Goal: Task Accomplishment & Management: Manage account settings

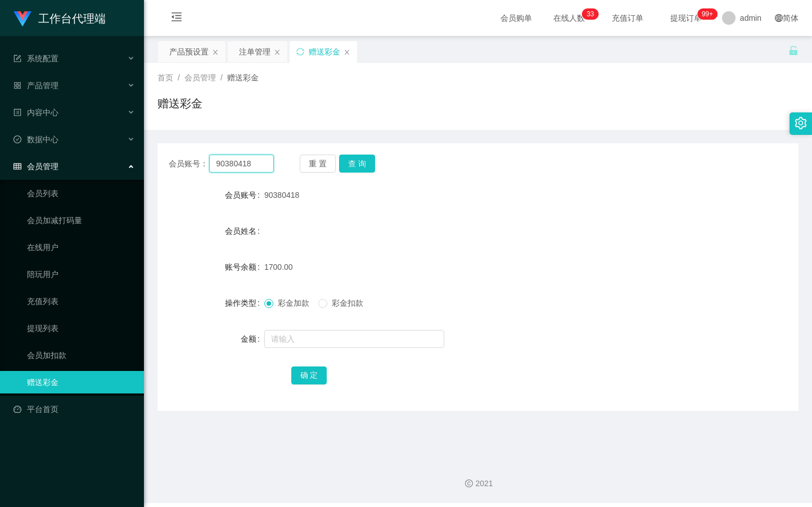
drag, startPoint x: 258, startPoint y: 163, endPoint x: 157, endPoint y: 166, distance: 100.7
click at [157, 166] on div "会员账号： 90380418 重 置 查 询" at bounding box center [477, 164] width 641 height 18
type input "85061969"
click at [364, 167] on button "查 询" at bounding box center [357, 164] width 36 height 18
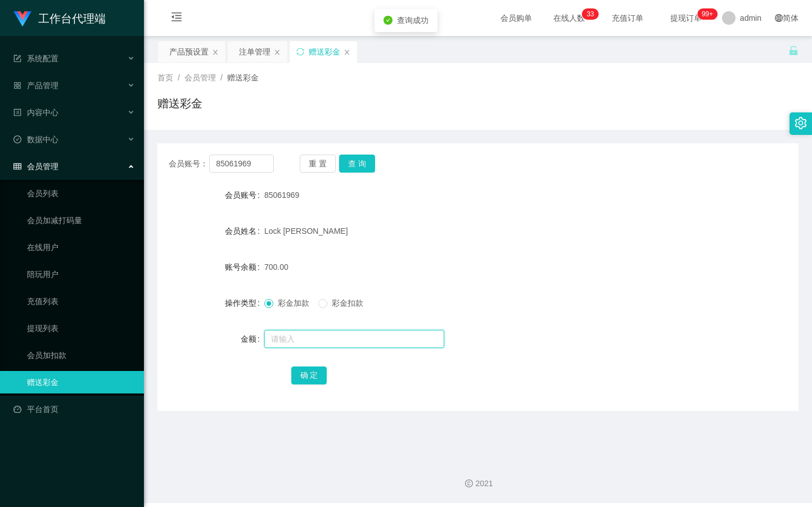
click at [304, 343] on input "text" at bounding box center [354, 339] width 180 height 18
type input "1000"
click at [310, 372] on button "确 定" at bounding box center [309, 376] width 36 height 18
click at [187, 58] on div "产品预设置" at bounding box center [188, 51] width 39 height 21
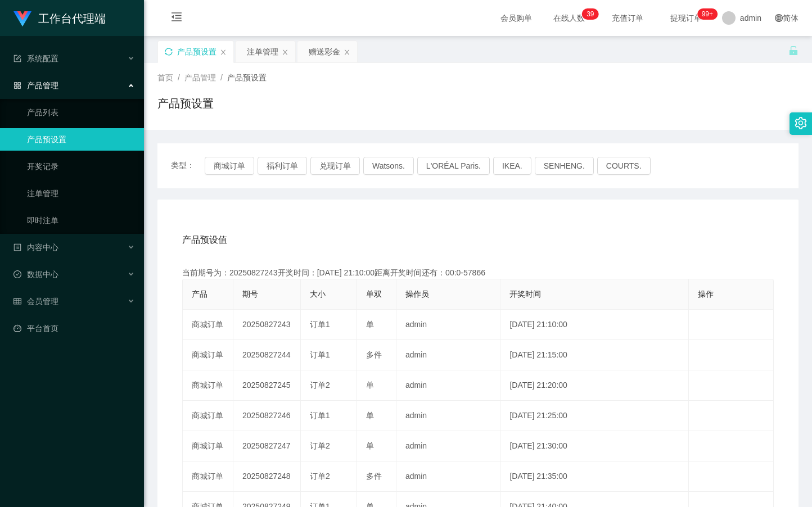
click at [169, 53] on icon "图标: sync" at bounding box center [169, 52] width 8 height 8
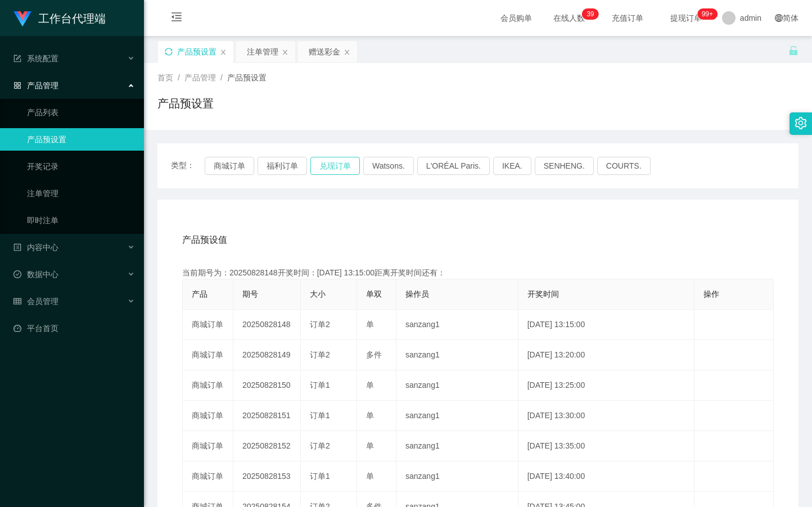
click at [325, 164] on button "兑现订单" at bounding box center [334, 166] width 49 height 18
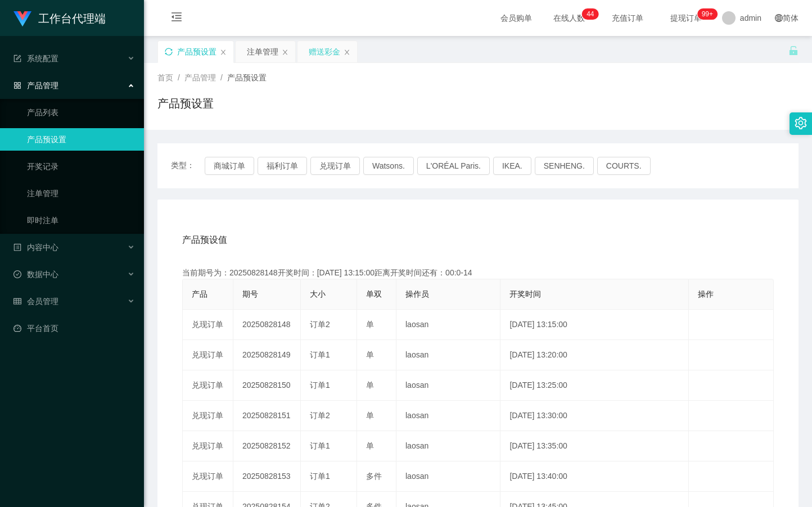
click at [316, 47] on div "赠送彩金" at bounding box center [324, 51] width 31 height 21
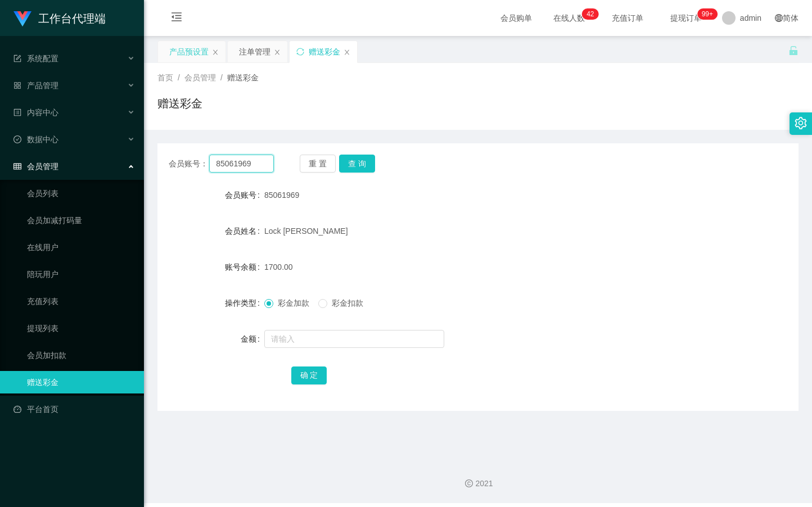
drag, startPoint x: 257, startPoint y: 166, endPoint x: 211, endPoint y: 166, distance: 46.1
click at [211, 166] on input "85061969" at bounding box center [241, 164] width 64 height 18
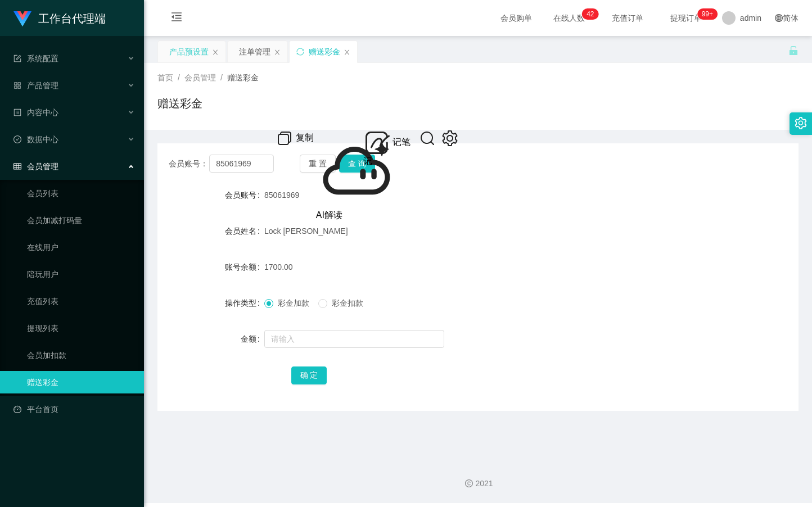
drag, startPoint x: 253, startPoint y: 54, endPoint x: 250, endPoint y: 84, distance: 30.5
click at [253, 53] on div "注单管理" at bounding box center [254, 51] width 31 height 21
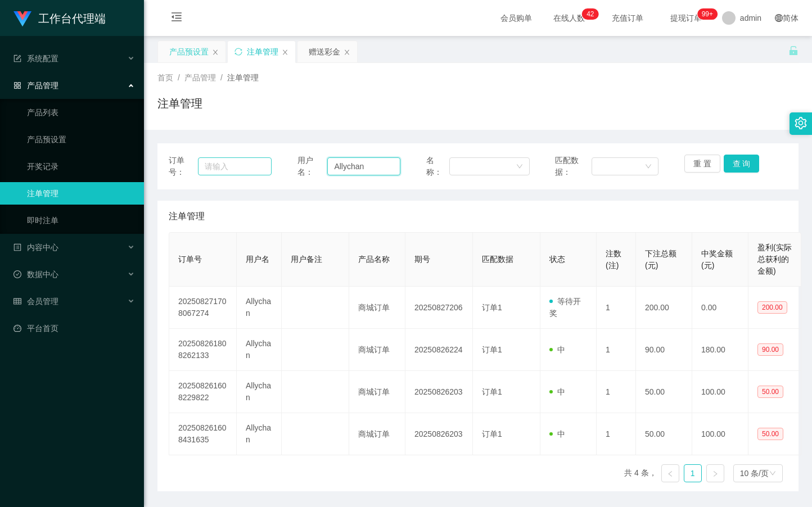
drag, startPoint x: 369, startPoint y: 167, endPoint x: 259, endPoint y: 169, distance: 110.2
click at [260, 169] on div "订单号： 用户名： Allychan 名称： 匹配数据： 重 置 查 询" at bounding box center [478, 167] width 618 height 24
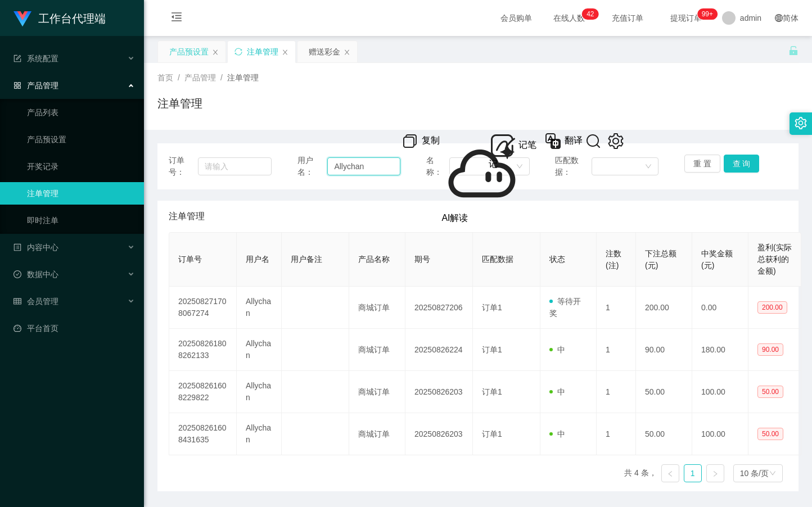
paste input "85061969"
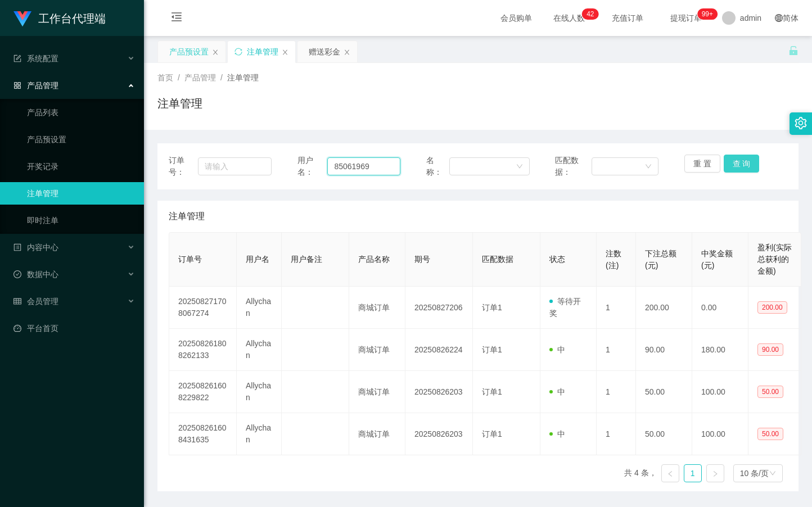
type input "85061969"
click at [723, 160] on button "查 询" at bounding box center [741, 164] width 36 height 18
click at [177, 55] on div "产品预设置" at bounding box center [188, 51] width 39 height 21
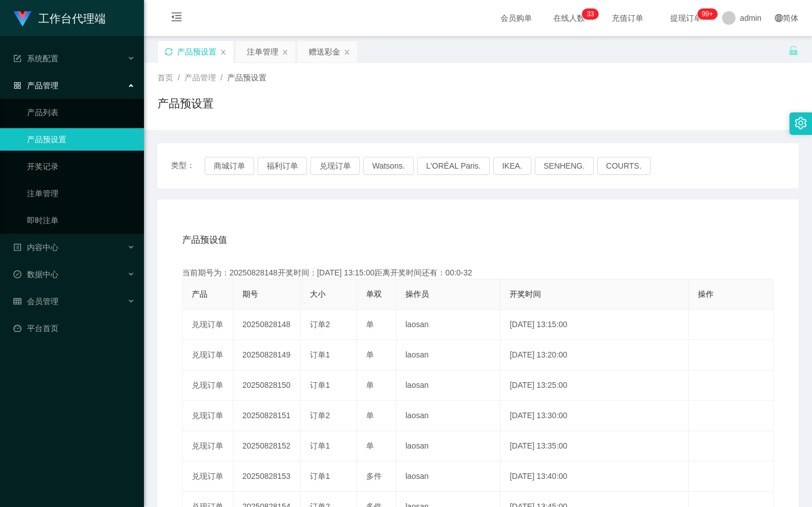
drag, startPoint x: 166, startPoint y: 48, endPoint x: 269, endPoint y: 153, distance: 146.3
click at [166, 49] on icon "图标: sync" at bounding box center [169, 52] width 8 height 8
click at [337, 164] on button "兑现订单" at bounding box center [334, 166] width 49 height 18
click at [262, 49] on div "注单管理" at bounding box center [262, 51] width 31 height 21
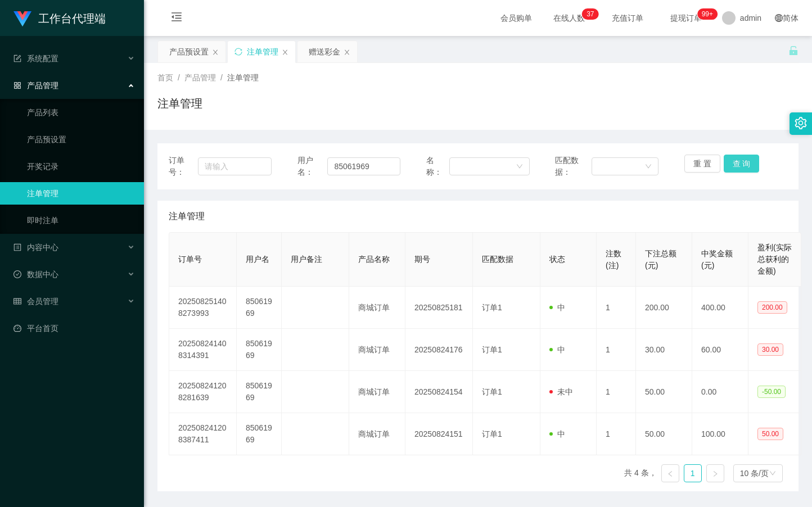
click at [747, 161] on button "查 询" at bounding box center [741, 164] width 36 height 18
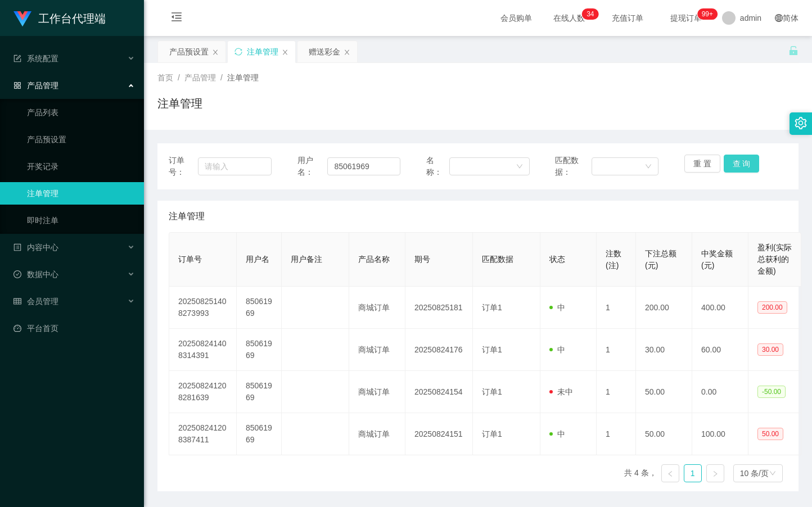
click at [747, 161] on button "查 询" at bounding box center [741, 164] width 36 height 18
click at [328, 53] on div "赠送彩金" at bounding box center [324, 51] width 31 height 21
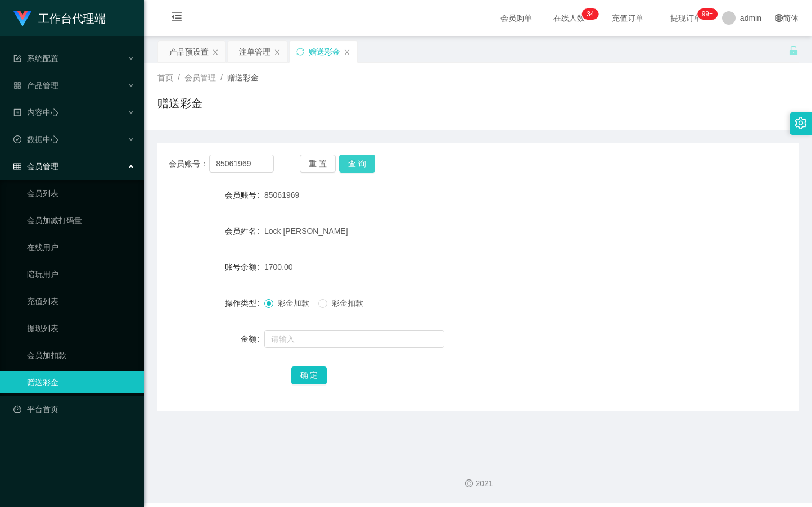
click at [365, 161] on button "查 询" at bounding box center [357, 164] width 36 height 18
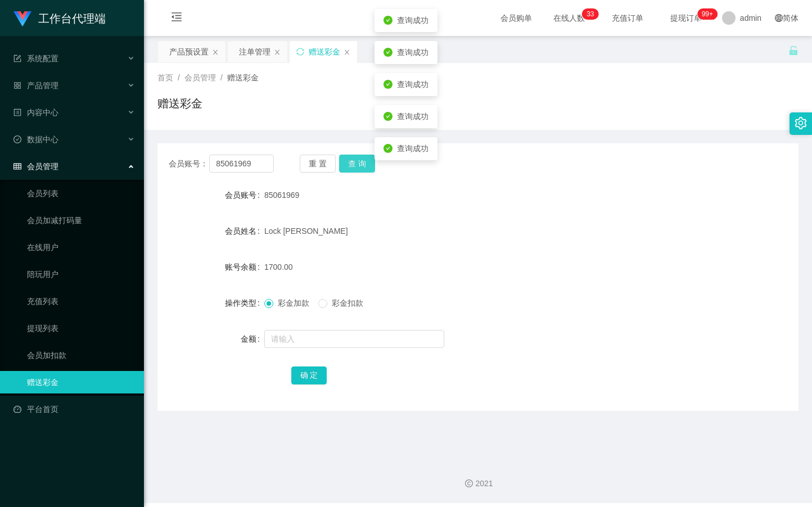
click at [365, 161] on button "查 询" at bounding box center [357, 164] width 36 height 18
click at [362, 163] on button "查 询" at bounding box center [357, 164] width 36 height 18
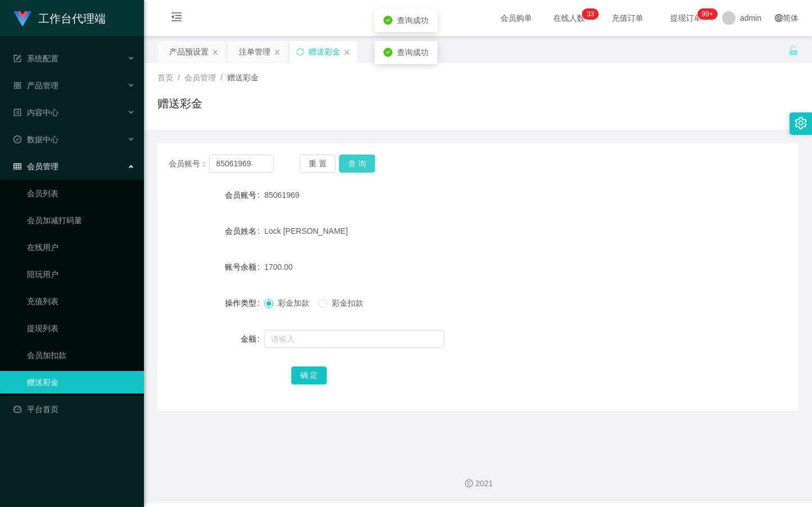
click at [362, 163] on button "查 询" at bounding box center [357, 164] width 36 height 18
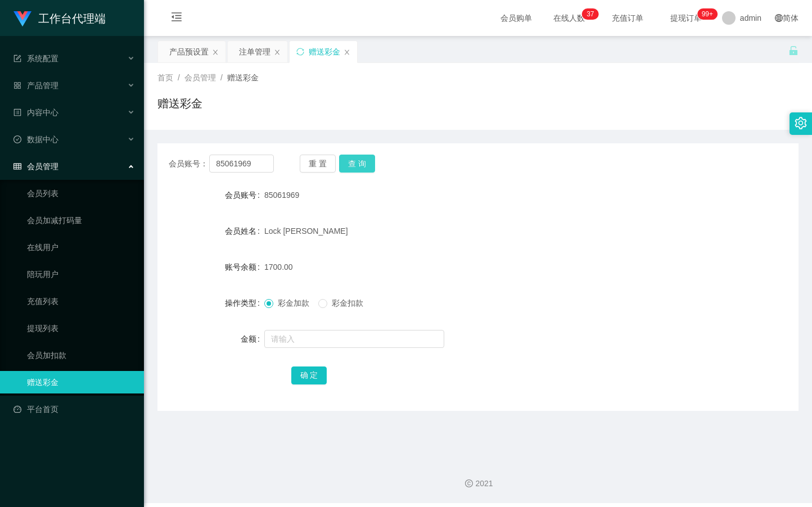
click at [362, 163] on button "查 询" at bounding box center [357, 164] width 36 height 18
click at [244, 53] on div "注单管理" at bounding box center [254, 51] width 31 height 21
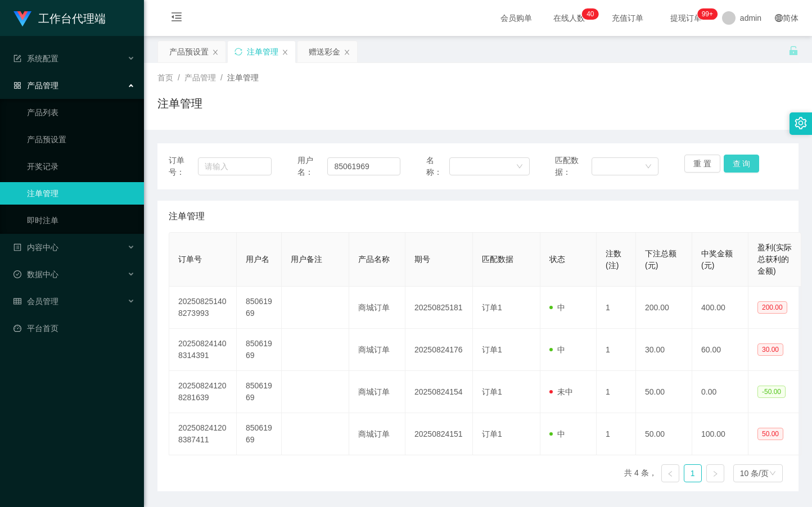
click at [740, 166] on button "查 询" at bounding box center [741, 164] width 36 height 18
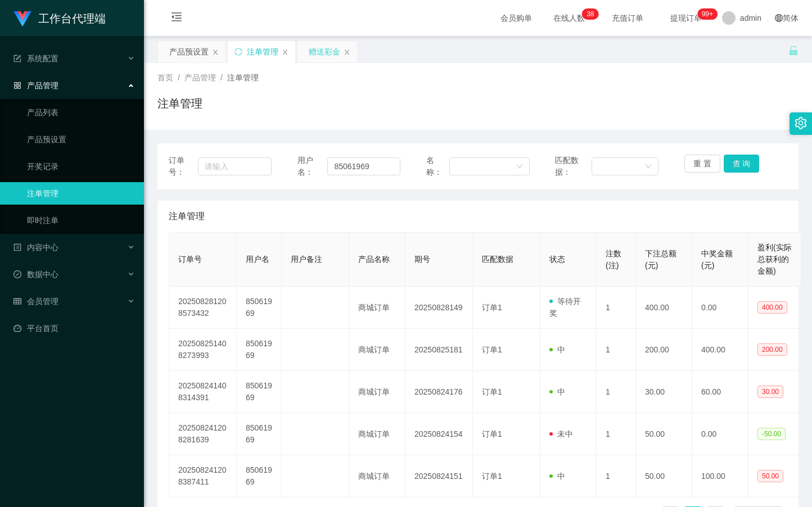
click at [321, 47] on div "赠送彩金" at bounding box center [324, 51] width 31 height 21
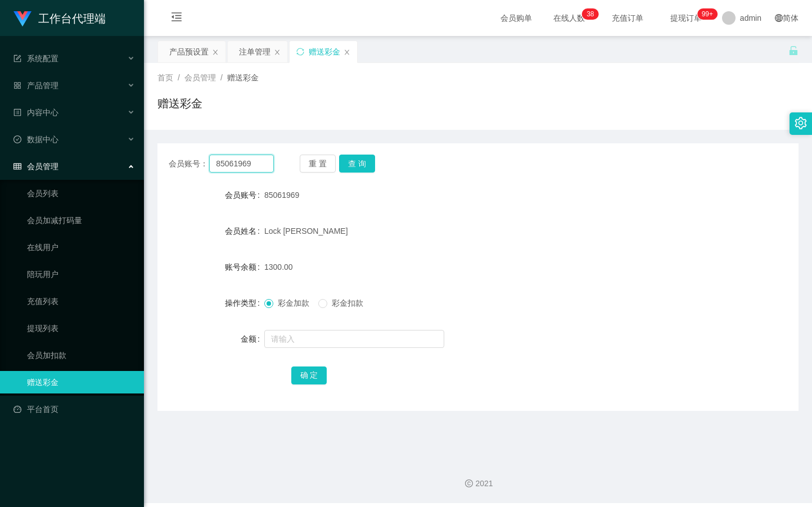
drag, startPoint x: 271, startPoint y: 167, endPoint x: 168, endPoint y: 169, distance: 103.4
click at [168, 168] on div "会员账号： 85061969 重 置 查 询" at bounding box center [477, 164] width 641 height 18
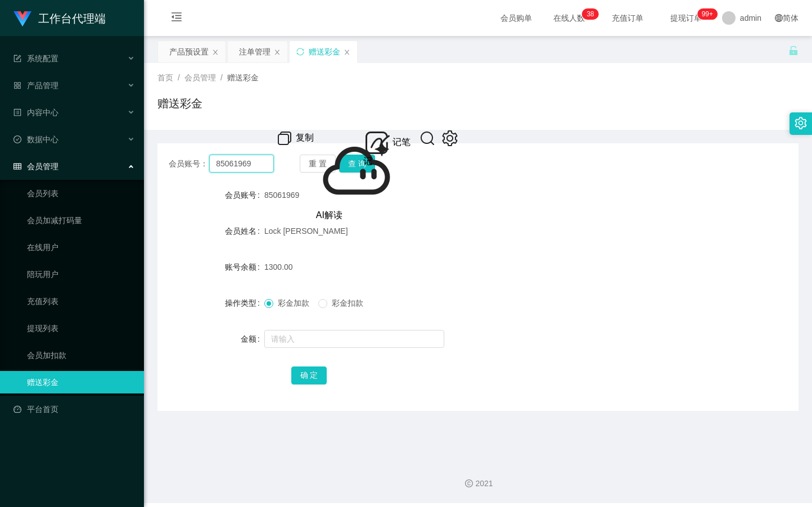
paste input "Han2786"
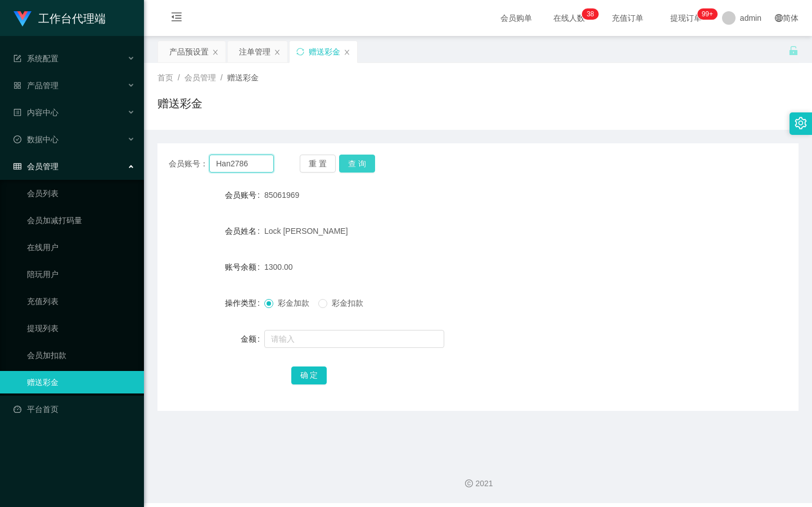
type input "Han2786"
click at [362, 167] on button "查 询" at bounding box center [357, 164] width 36 height 18
click at [367, 162] on button "查 询" at bounding box center [357, 164] width 36 height 18
click at [367, 161] on button "查 询" at bounding box center [357, 164] width 36 height 18
click at [367, 161] on div "重 置 查 询" at bounding box center [352, 164] width 105 height 18
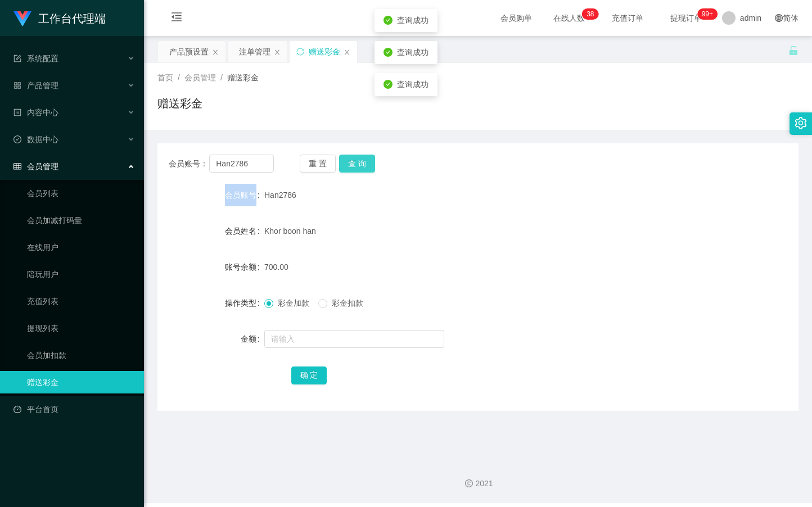
drag, startPoint x: 367, startPoint y: 161, endPoint x: 477, endPoint y: 147, distance: 111.1
click at [367, 161] on button "查 询" at bounding box center [357, 164] width 36 height 18
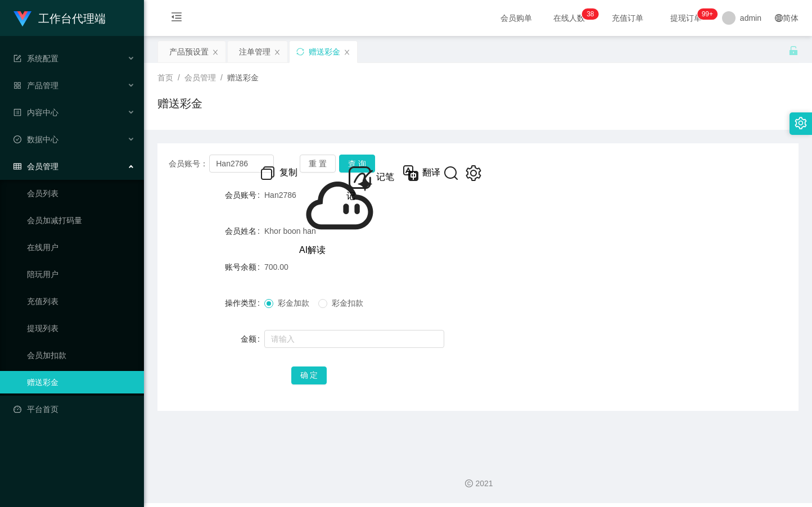
drag, startPoint x: 404, startPoint y: 247, endPoint x: 396, endPoint y: 232, distance: 16.6
click at [404, 246] on form "会员账号 Han2786 会员姓名 Khor boon [PERSON_NAME] 账号余额 700.00 操作类型 彩金加款 彩金扣款 金额 确 定" at bounding box center [477, 285] width 641 height 202
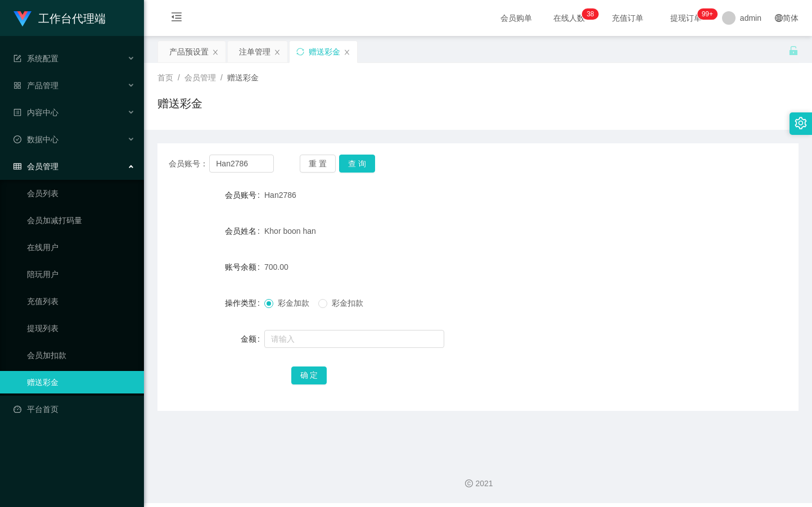
click at [245, 55] on div "注单管理" at bounding box center [254, 51] width 31 height 21
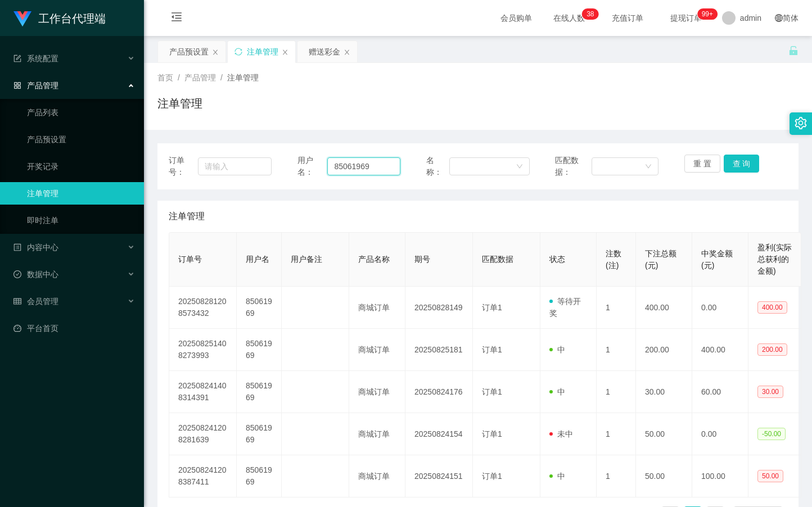
drag, startPoint x: 387, startPoint y: 169, endPoint x: 323, endPoint y: 167, distance: 64.7
click at [323, 167] on div "用户名： 85061969" at bounding box center [348, 167] width 103 height 24
drag, startPoint x: 313, startPoint y: 45, endPoint x: 330, endPoint y: 115, distance: 72.3
click at [313, 46] on div "赠送彩金" at bounding box center [324, 51] width 31 height 21
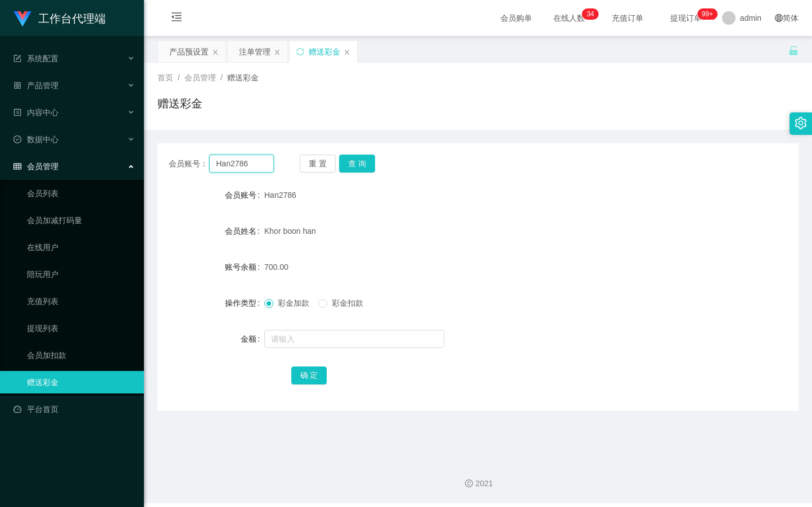
drag, startPoint x: 267, startPoint y: 162, endPoint x: 159, endPoint y: 161, distance: 108.5
click at [159, 161] on div "会员账号： Han2786 重 置 查 询" at bounding box center [477, 164] width 641 height 18
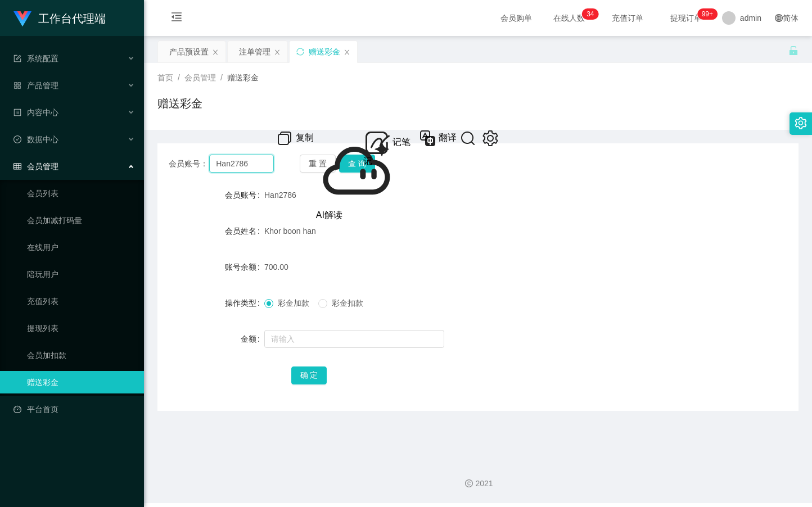
paste input "85061969"
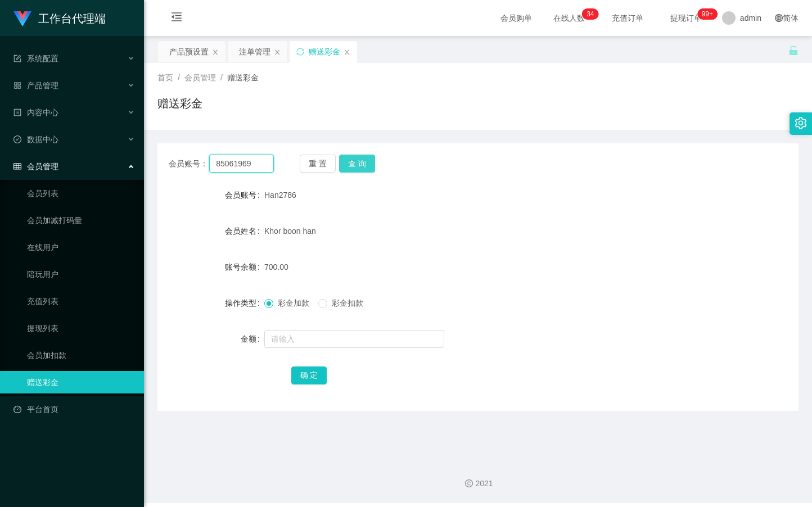
type input "85061969"
click at [365, 167] on button "查 询" at bounding box center [357, 164] width 36 height 18
click at [352, 162] on button "查 询" at bounding box center [357, 164] width 36 height 18
drag, startPoint x: 352, startPoint y: 162, endPoint x: 409, endPoint y: 135, distance: 62.9
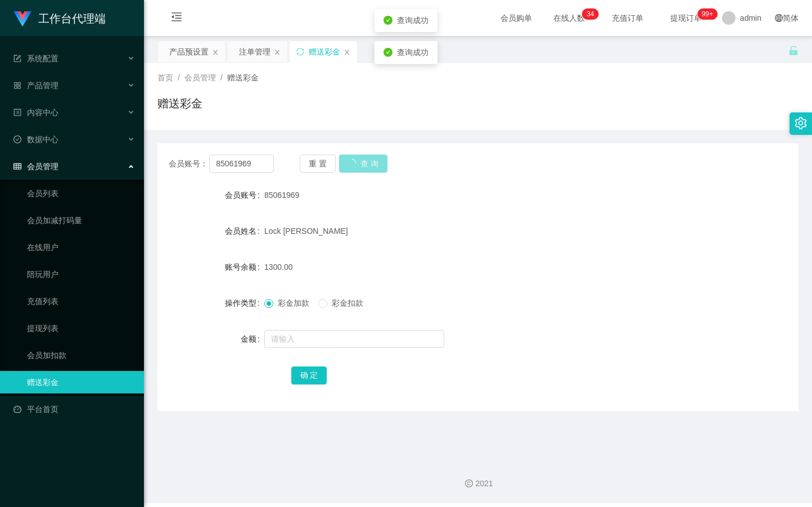
click at [352, 162] on button "查 询" at bounding box center [363, 164] width 48 height 18
click at [254, 56] on div "注单管理" at bounding box center [254, 51] width 31 height 21
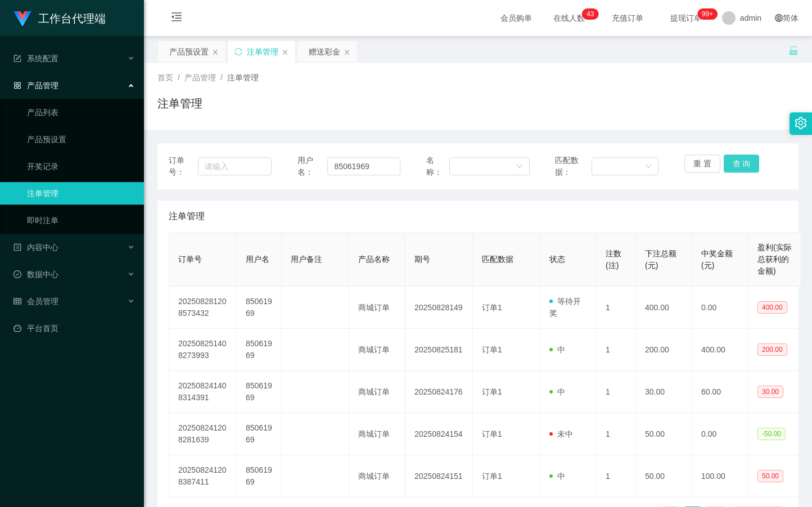
click at [730, 167] on button "查 询" at bounding box center [741, 164] width 36 height 18
click at [741, 166] on button "查 询" at bounding box center [741, 164] width 36 height 18
drag, startPoint x: 374, startPoint y: 168, endPoint x: 320, endPoint y: 167, distance: 54.0
click at [320, 167] on div "用户名： 85061969" at bounding box center [348, 167] width 103 height 24
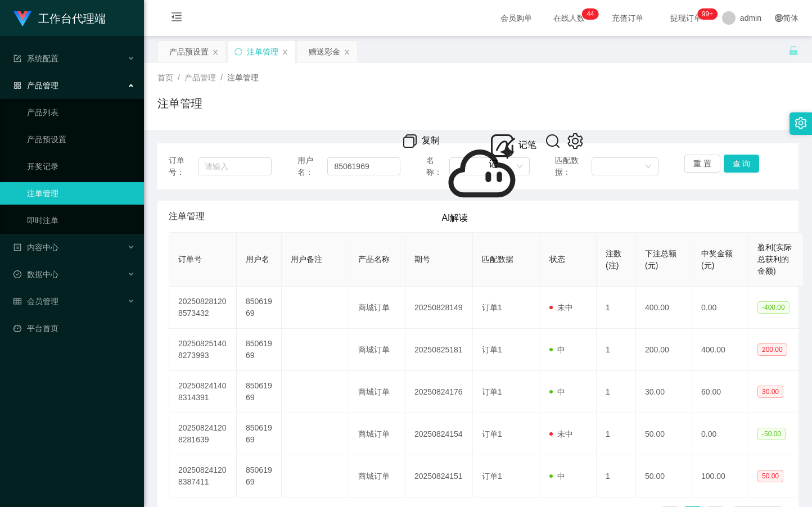
drag, startPoint x: 321, startPoint y: 47, endPoint x: 323, endPoint y: 66, distance: 19.7
click at [321, 47] on div "赠送彩金" at bounding box center [324, 51] width 31 height 21
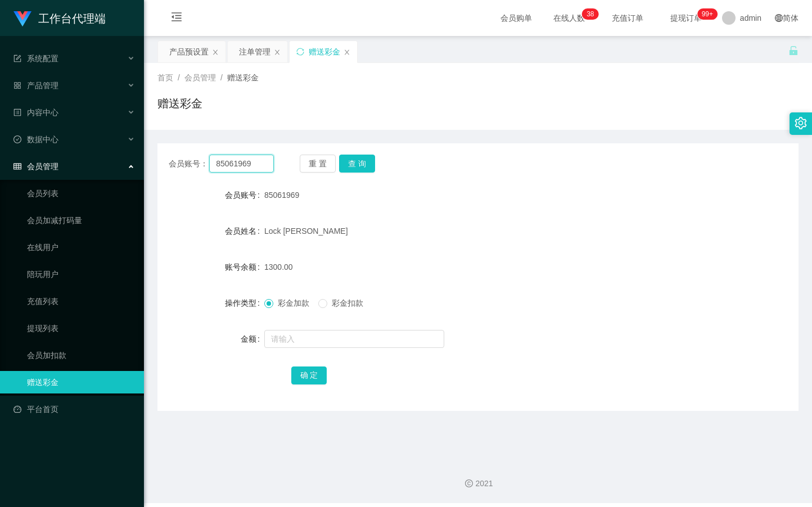
drag, startPoint x: 252, startPoint y: 165, endPoint x: 206, endPoint y: 163, distance: 46.2
click at [206, 163] on div "会员账号： 85061969" at bounding box center [221, 164] width 105 height 18
click at [261, 162] on input "85061969" at bounding box center [241, 164] width 64 height 18
drag, startPoint x: 261, startPoint y: 162, endPoint x: 209, endPoint y: 166, distance: 51.9
click at [209, 166] on input "85061969" at bounding box center [241, 164] width 64 height 18
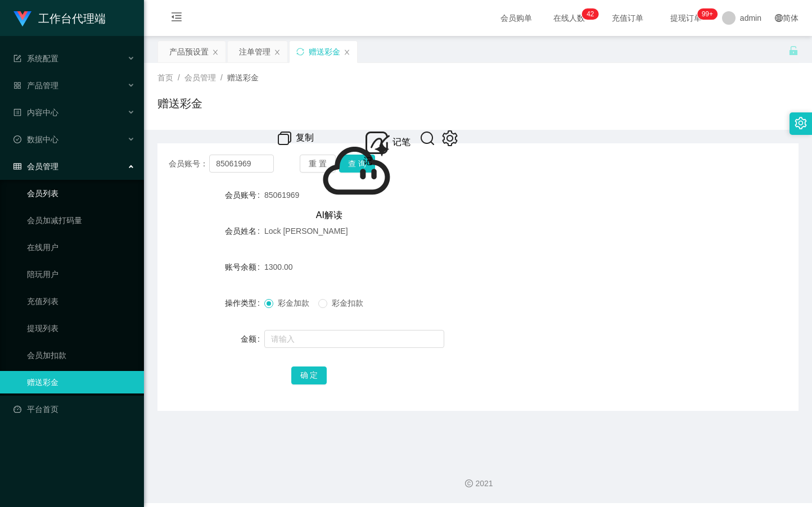
click at [58, 189] on link "会员列表" at bounding box center [81, 193] width 108 height 22
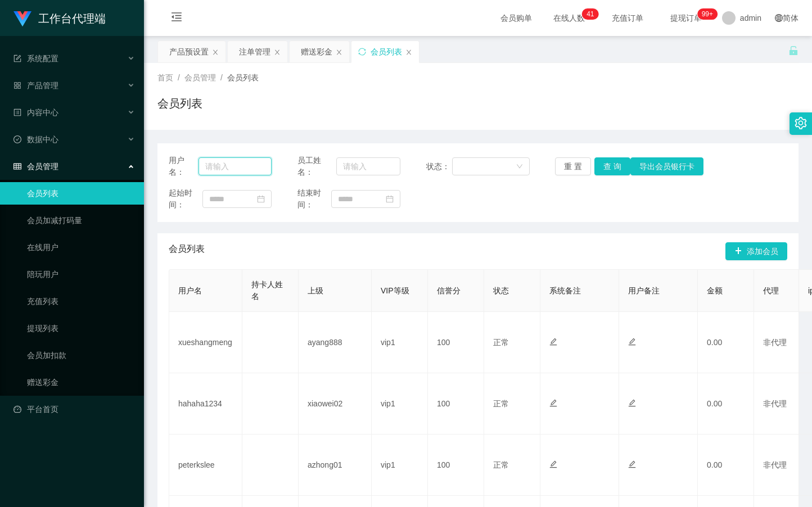
click at [239, 169] on input "text" at bounding box center [234, 166] width 73 height 18
paste input "85061969"
type input "85061969"
click at [613, 165] on button "查 询" at bounding box center [612, 166] width 36 height 18
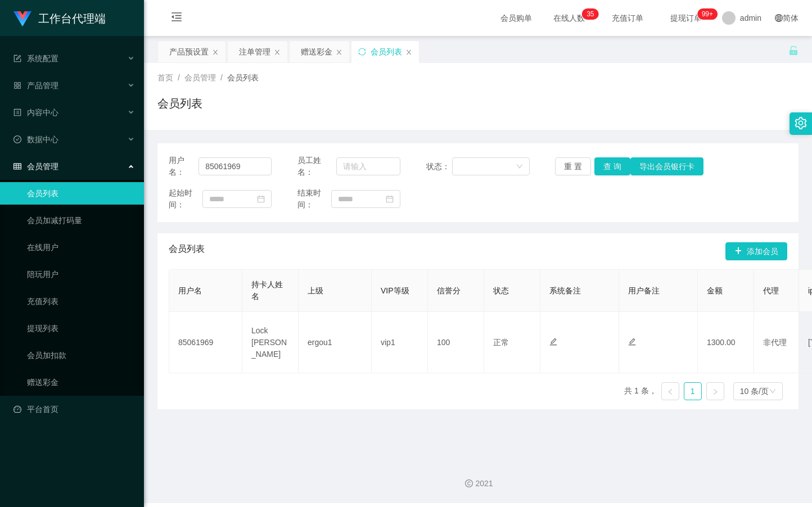
drag, startPoint x: 699, startPoint y: 464, endPoint x: 617, endPoint y: 382, distance: 116.1
click at [501, 429] on section "会员购单 在线人数 0 1 2 3 4 5 6 7 8 9 0 1 2 3 4 5 6 7 8 9 0 1 2 3 4 5 6 7 8 9 0 1 2 3 4…" at bounding box center [478, 251] width 668 height 503
copy section "用户名 持卡人姓名 上级 VIP等级 信誉分 状态 系统备注 用户备注 金额 代理 ip 操作 85061969 Lock Kwan Fu ergou1 vi…"
click at [481, 421] on main "关闭左侧 关闭右侧 关闭其它 刷新页面 产品预设置 注单管理 赠送彩金 会员列表 首页 / 会员管理 / 会员列表 / 会员列表 用户名： 85061969 …" at bounding box center [478, 243] width 668 height 415
drag, startPoint x: 254, startPoint y: 166, endPoint x: 194, endPoint y: 168, distance: 59.6
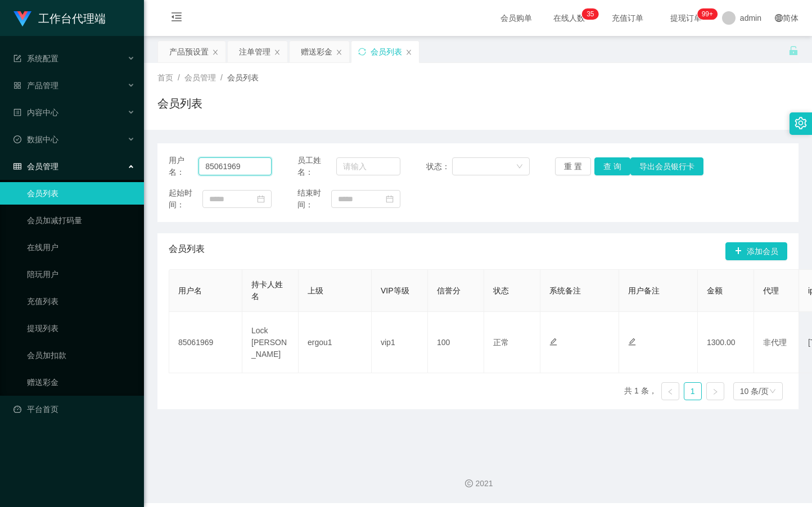
click at [194, 168] on div "用户名： 85061969" at bounding box center [220, 167] width 103 height 24
click at [52, 250] on link "在线用户" at bounding box center [81, 247] width 108 height 22
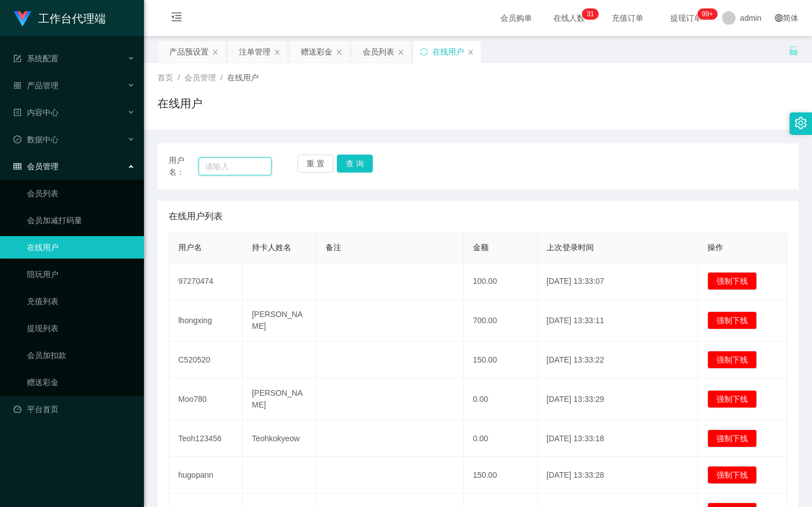
click at [254, 165] on input "text" at bounding box center [234, 166] width 73 height 18
paste input "85061969"
type input "85061969"
click at [363, 160] on button "查 询" at bounding box center [355, 164] width 36 height 18
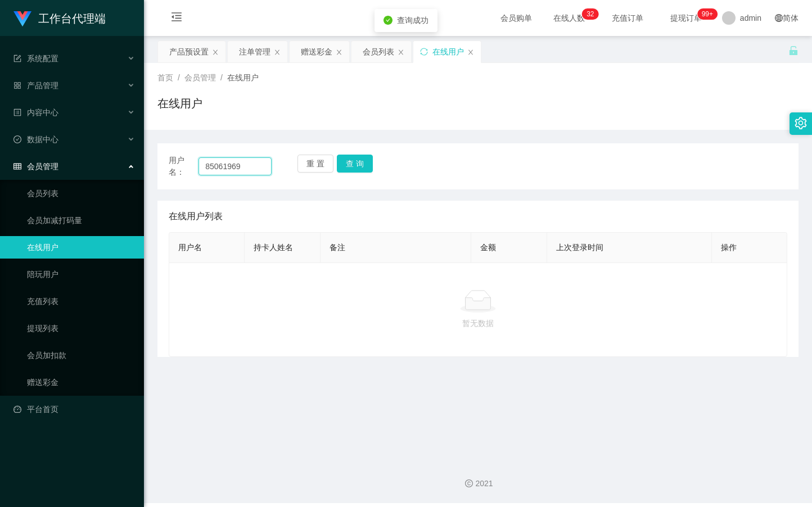
drag, startPoint x: 261, startPoint y: 170, endPoint x: 173, endPoint y: 173, distance: 88.9
click at [173, 173] on div "用户名： 85061969" at bounding box center [220, 167] width 103 height 24
drag, startPoint x: 72, startPoint y: 196, endPoint x: 87, endPoint y: 200, distance: 15.1
click at [72, 198] on link "会员列表" at bounding box center [81, 193] width 108 height 22
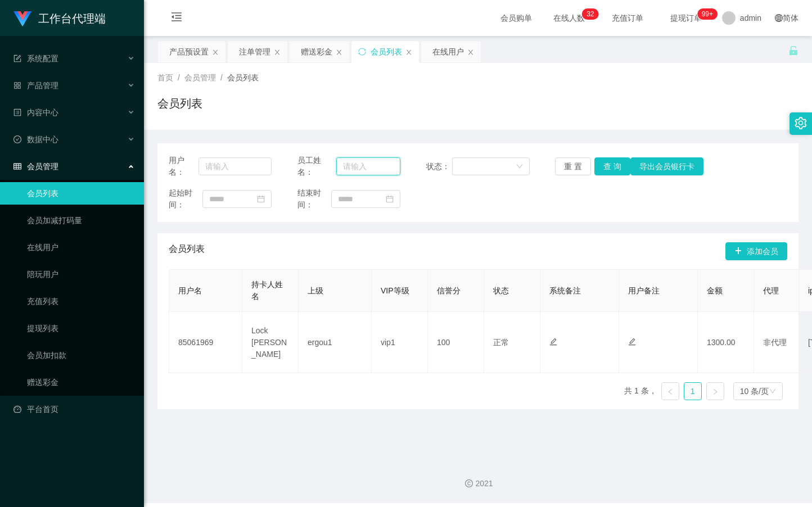
click at [356, 173] on input "text" at bounding box center [368, 166] width 65 height 18
click at [226, 173] on input "text" at bounding box center [234, 166] width 73 height 18
paste input "85061969"
type input "85061969"
click at [612, 172] on button "查 询" at bounding box center [612, 166] width 36 height 18
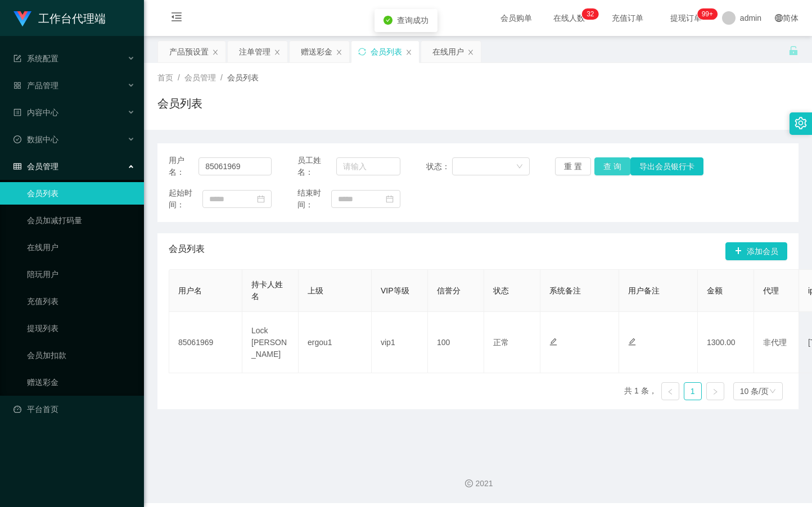
click at [608, 168] on button "查 询" at bounding box center [612, 166] width 36 height 18
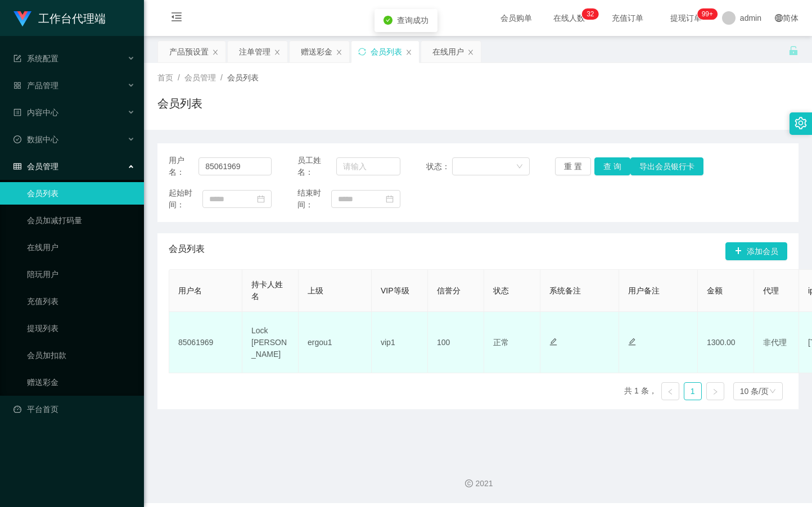
click at [448, 349] on td "100" at bounding box center [456, 342] width 56 height 61
click at [785, 339] on span "非代理" at bounding box center [775, 342] width 24 height 9
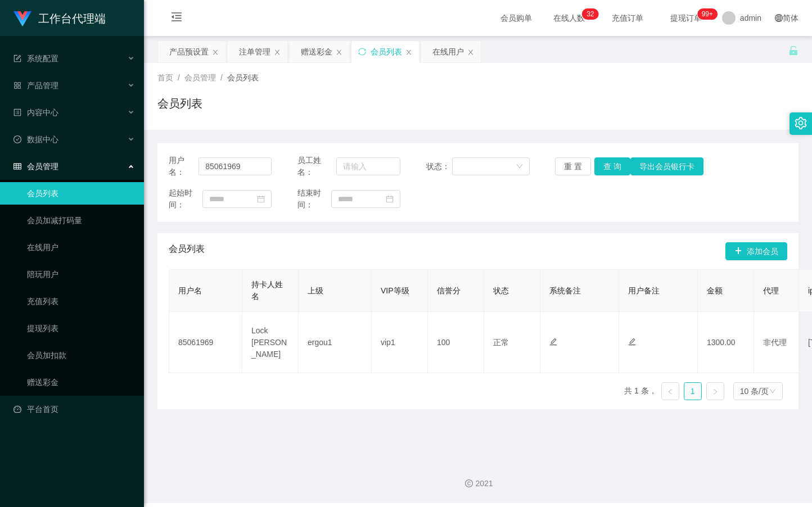
drag, startPoint x: 784, startPoint y: 325, endPoint x: 700, endPoint y: 309, distance: 85.3
click at [672, 320] on tr "85061969 Lock Kwan Fu ergou1 vip1 100 正常 禁止登录 禁止投注 1300.00 非代理 [TECHNICAL_ID] 编…" at bounding box center [610, 342] width 883 height 61
copy tr "1300.00 非代理"
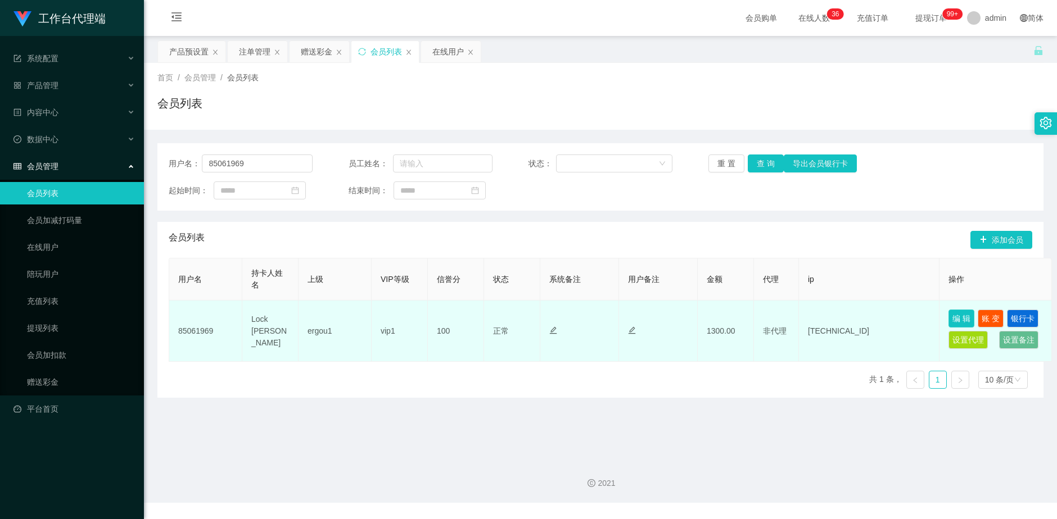
click at [811, 320] on button "编 辑" at bounding box center [961, 319] width 26 height 18
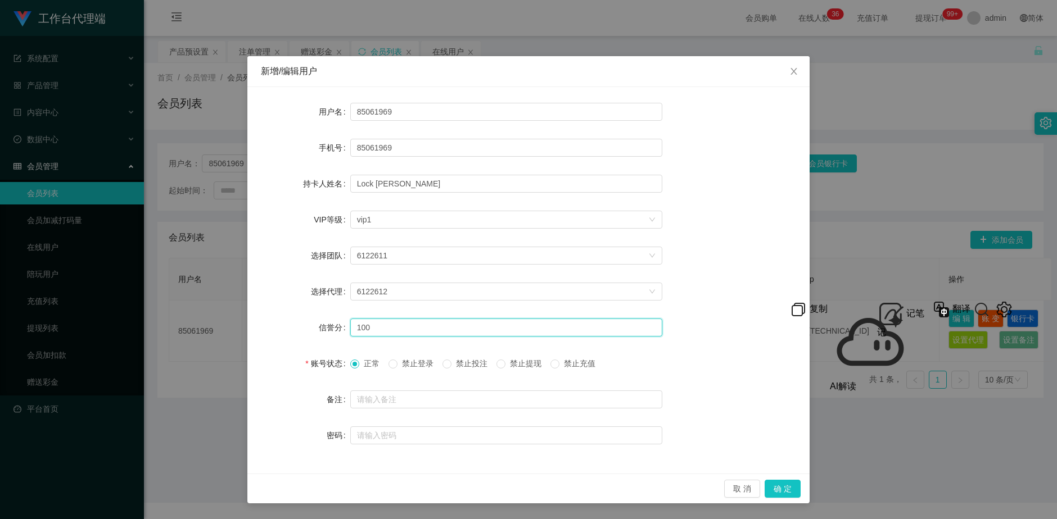
click at [377, 328] on input "100" at bounding box center [506, 328] width 312 height 18
type input "1"
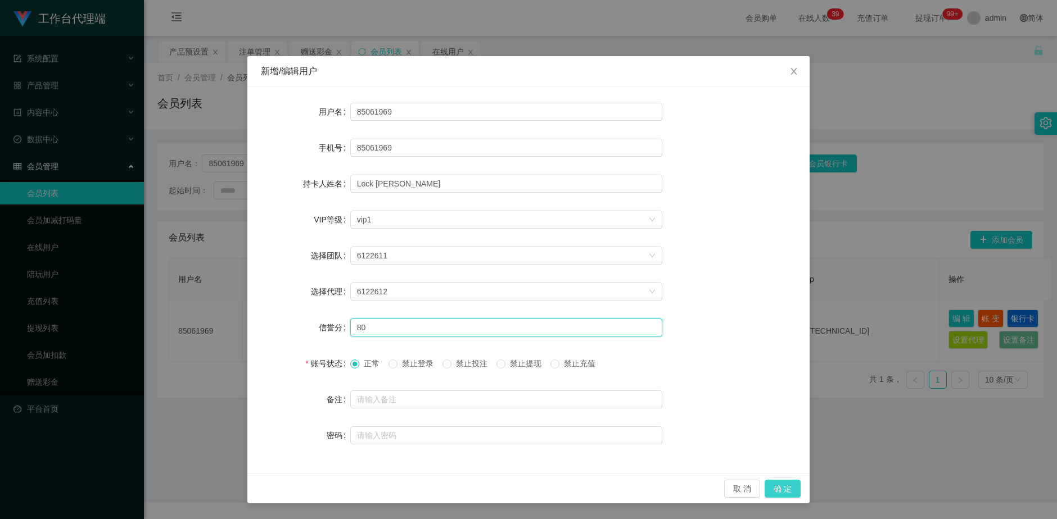
type input "80"
drag, startPoint x: 790, startPoint y: 491, endPoint x: 786, endPoint y: 497, distance: 7.6
click at [790, 493] on button "确 定" at bounding box center [783, 489] width 36 height 18
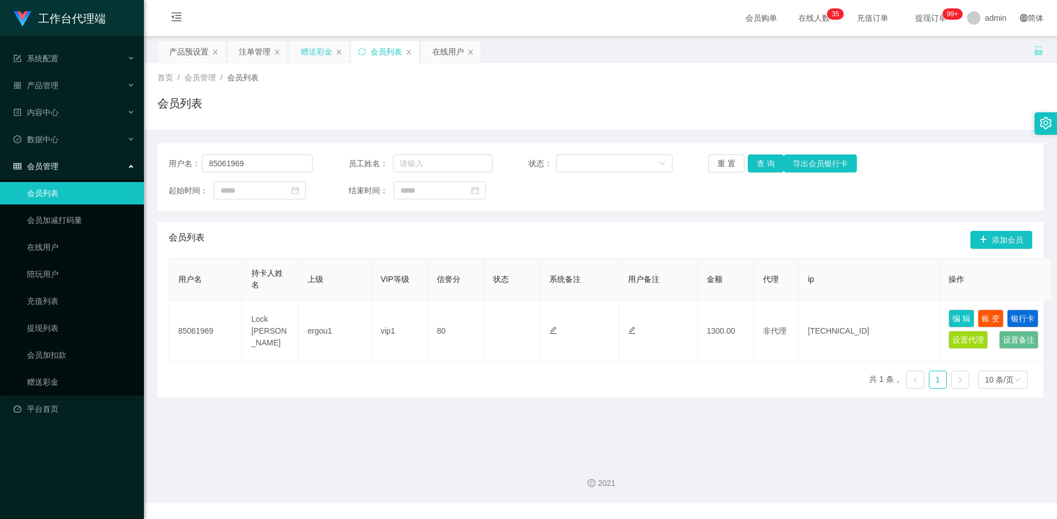
click at [314, 51] on div "赠送彩金" at bounding box center [316, 51] width 31 height 21
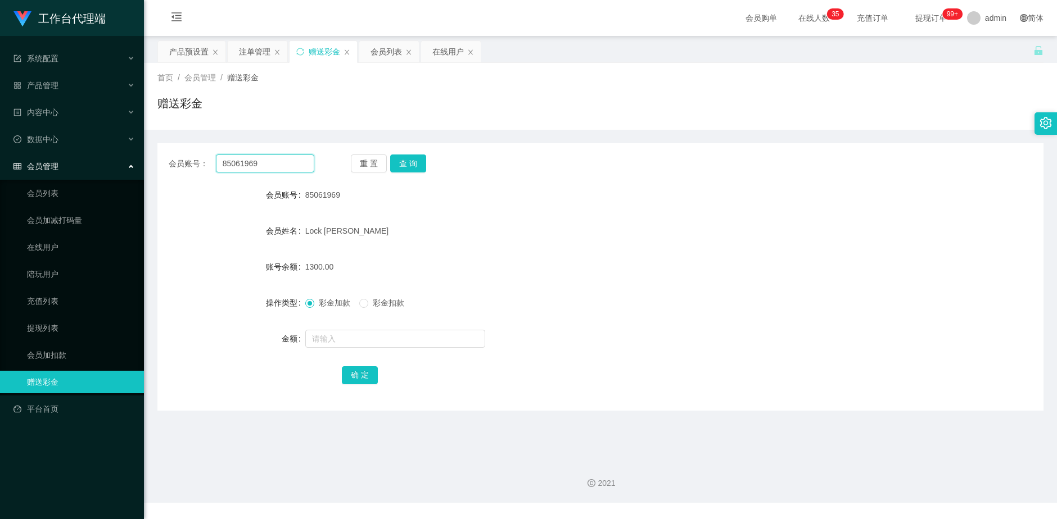
drag, startPoint x: 230, startPoint y: 165, endPoint x: 153, endPoint y: 168, distance: 77.1
click at [145, 162] on main "关闭左侧 关闭右侧 关闭其它 刷新页面 产品预设置 注单管理 赠送彩金 会员列表 在线用户 首页 / 会员管理 / 赠送彩金 / 赠送彩金 会员账号： 850…" at bounding box center [600, 243] width 913 height 415
paste input "Yogeshkumar123"
type input "Yogeshkumar123"
click at [405, 161] on button "查 询" at bounding box center [408, 164] width 36 height 18
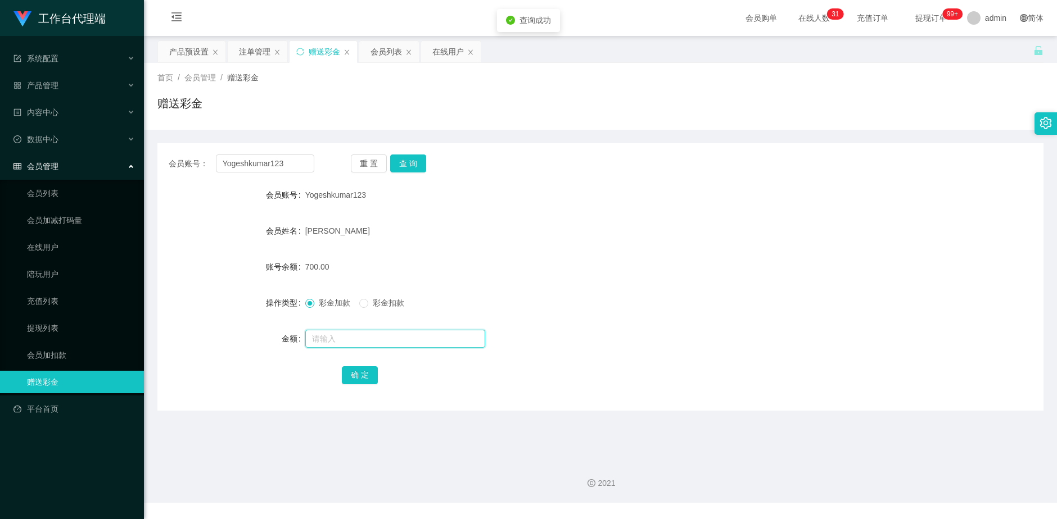
click at [350, 337] on input "text" at bounding box center [395, 339] width 180 height 18
type input "1000"
drag, startPoint x: 360, startPoint y: 379, endPoint x: 386, endPoint y: 355, distance: 36.2
click at [360, 379] on button "确 定" at bounding box center [360, 376] width 36 height 18
drag, startPoint x: 369, startPoint y: 193, endPoint x: 303, endPoint y: 196, distance: 66.4
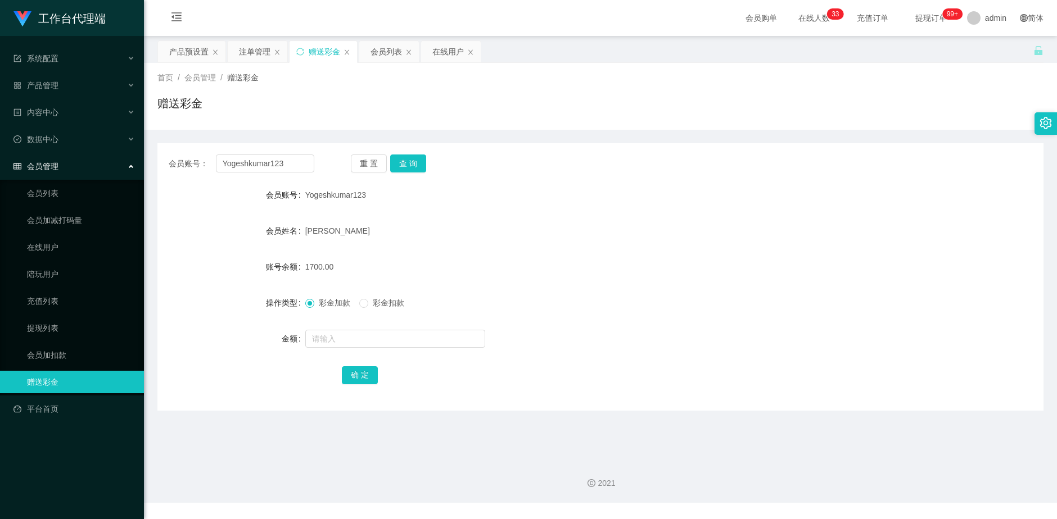
click at [303, 196] on div "会员账号 Yogeshkumar123" at bounding box center [600, 195] width 886 height 22
copy div "会员账号 Yogeshkumar123"
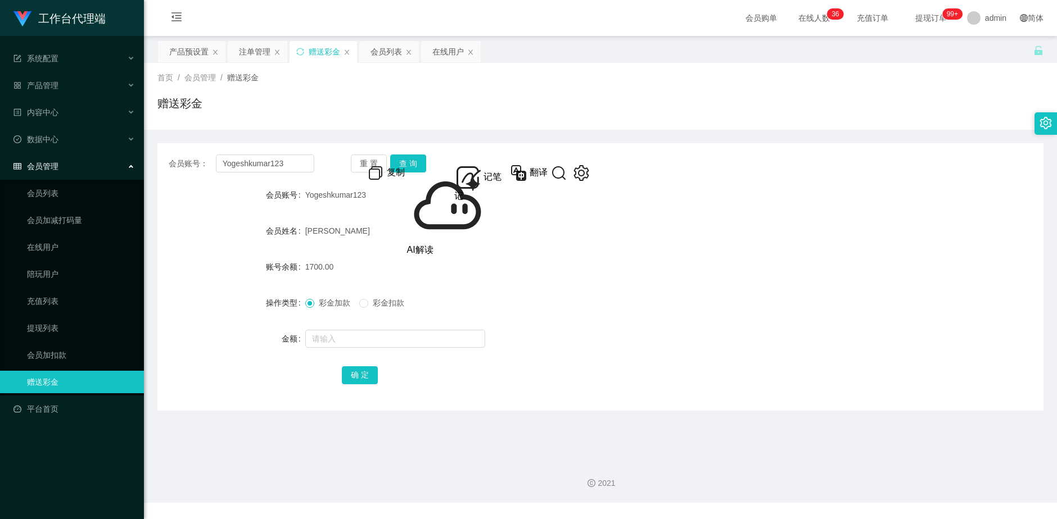
click at [374, 213] on form "会员账号 Yogeshkumar123 会员姓名 [PERSON_NAME] 账号余额 1700.00 操作类型 彩金加款 彩金扣款 金额 确 定" at bounding box center [600, 285] width 886 height 202
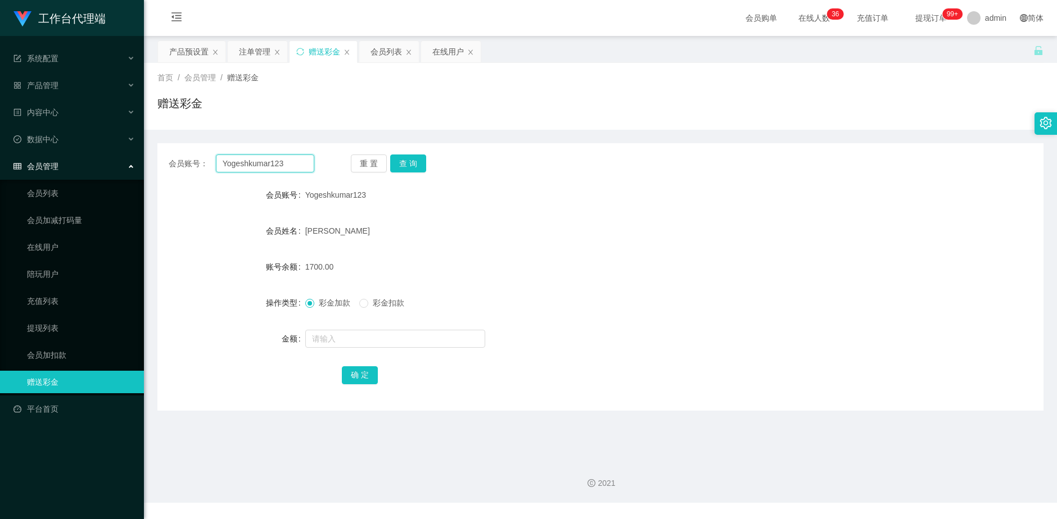
drag, startPoint x: 285, startPoint y: 161, endPoint x: 218, endPoint y: 162, distance: 67.5
click at [218, 162] on input "Yogeshkumar123" at bounding box center [265, 164] width 99 height 18
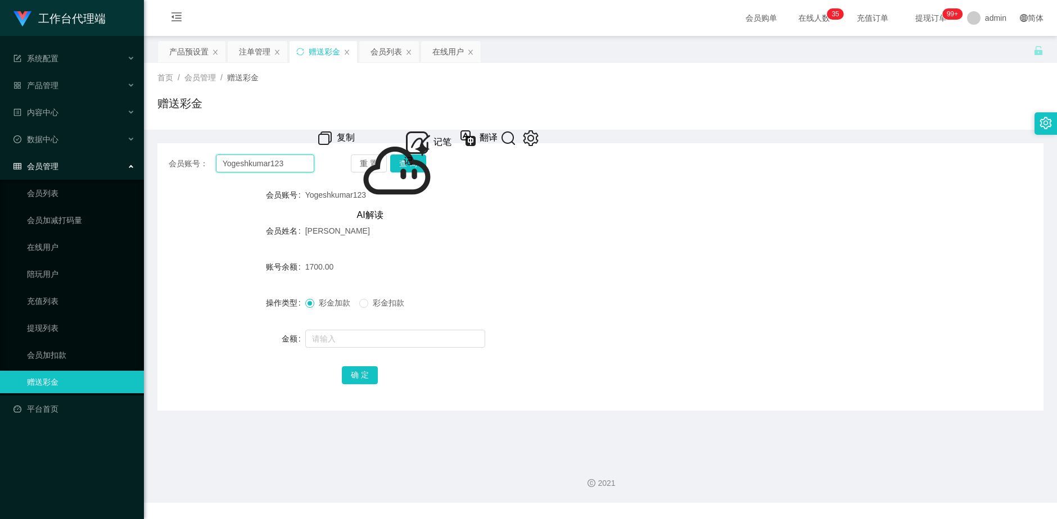
click at [288, 159] on input "Yogeshkumar123" at bounding box center [265, 164] width 99 height 18
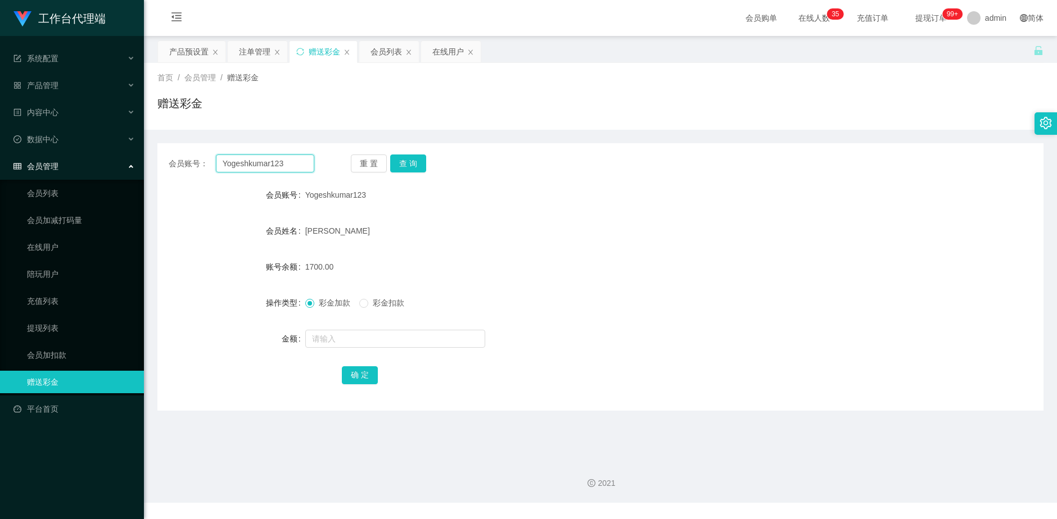
drag, startPoint x: 287, startPoint y: 162, endPoint x: 214, endPoint y: 162, distance: 73.6
click at [214, 162] on div "会员账号： Yogeshkumar123" at bounding box center [242, 164] width 146 height 18
drag, startPoint x: 185, startPoint y: 51, endPoint x: 225, endPoint y: 67, distance: 43.3
click at [185, 51] on div "产品预设置" at bounding box center [188, 51] width 39 height 21
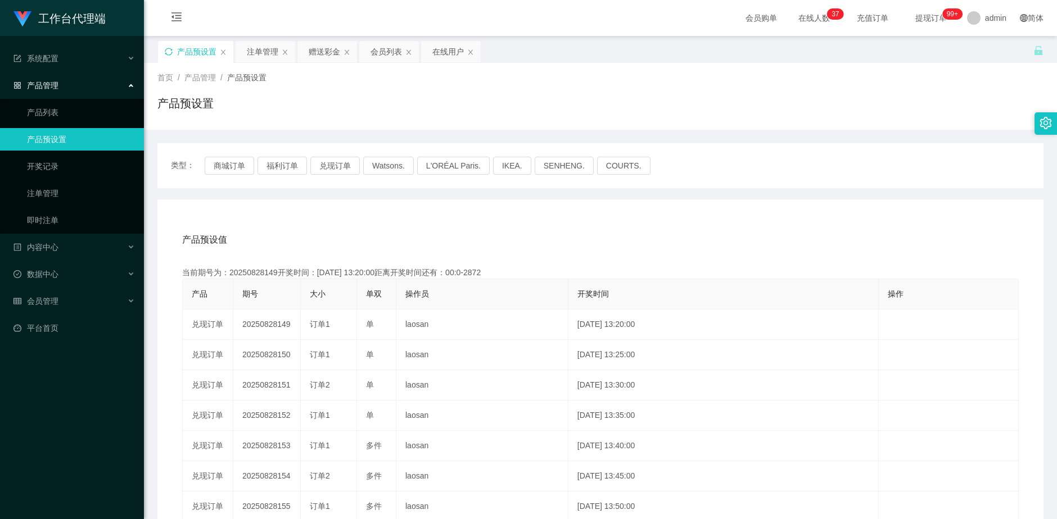
click at [168, 52] on icon "图标: sync" at bounding box center [169, 52] width 8 height 8
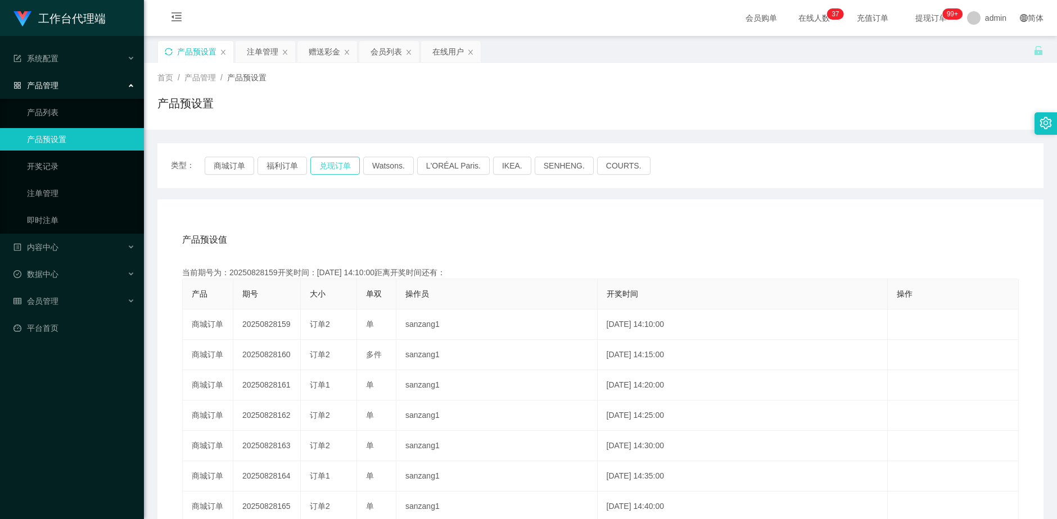
click at [337, 167] on button "兑现订单" at bounding box center [334, 166] width 49 height 18
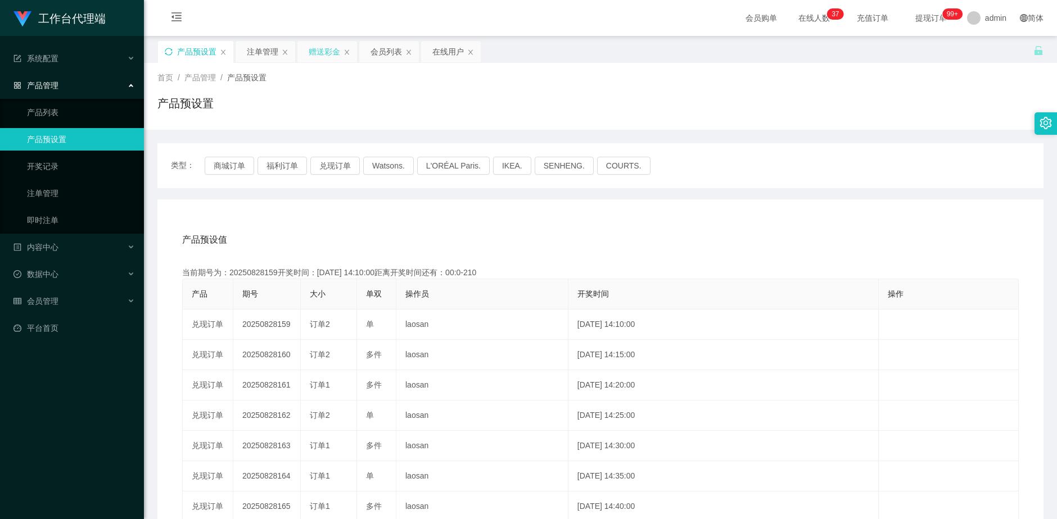
click at [308, 54] on div "赠送彩金" at bounding box center [327, 51] width 60 height 21
click at [327, 56] on div "赠送彩金" at bounding box center [324, 51] width 31 height 21
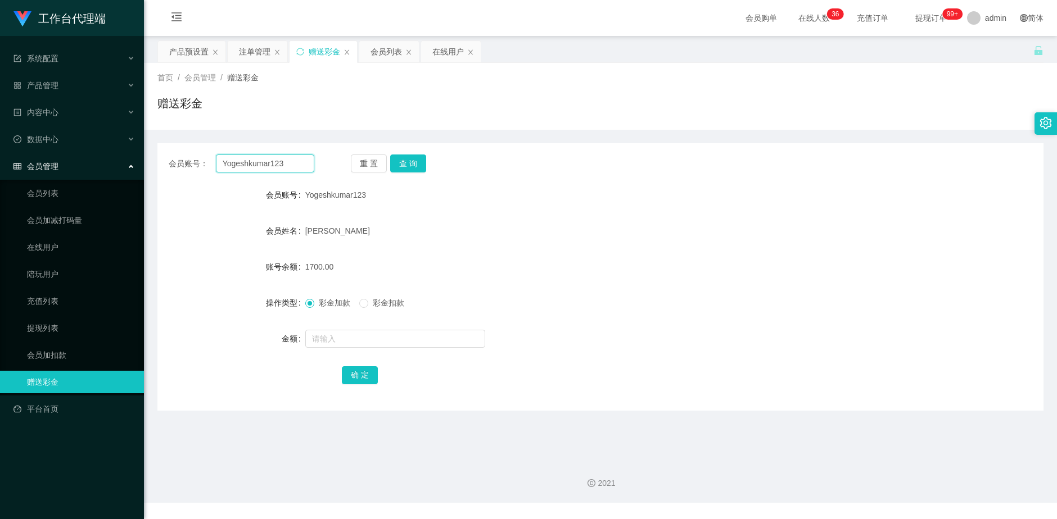
drag, startPoint x: 295, startPoint y: 165, endPoint x: 215, endPoint y: 164, distance: 80.4
click at [215, 164] on div "会员账号： Yogeshkumar123" at bounding box center [242, 164] width 146 height 18
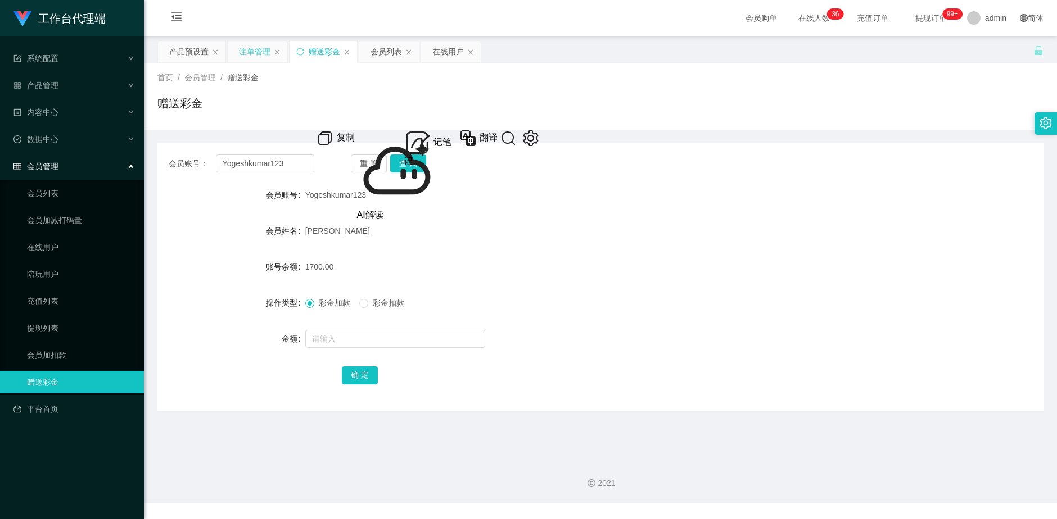
click at [243, 56] on div "注单管理" at bounding box center [254, 51] width 31 height 21
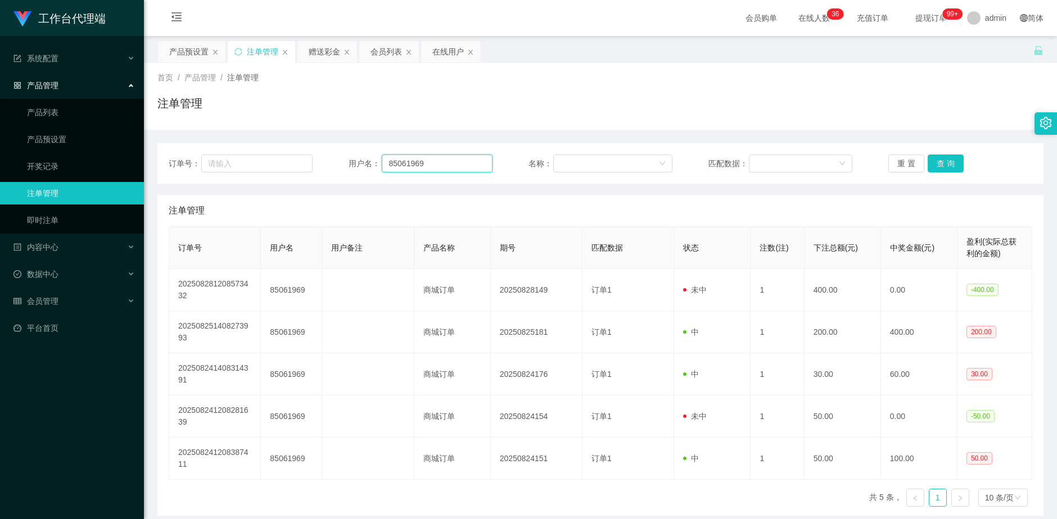
drag, startPoint x: 453, startPoint y: 163, endPoint x: 366, endPoint y: 168, distance: 87.2
click at [366, 168] on div "用户名： 85061969" at bounding box center [421, 164] width 144 height 18
paste input "Yogeshkumar123"
click at [811, 162] on button "查 询" at bounding box center [946, 164] width 36 height 18
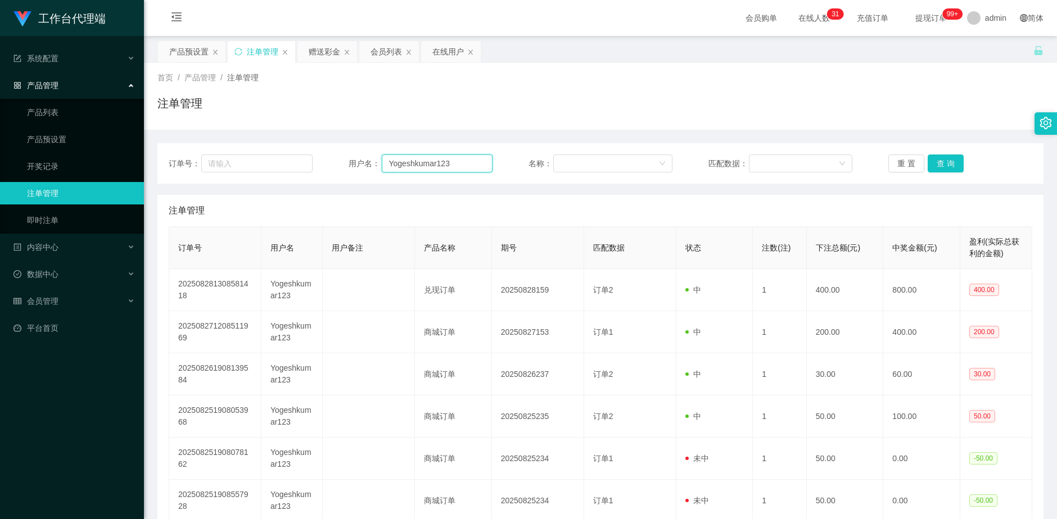
drag, startPoint x: 451, startPoint y: 170, endPoint x: 347, endPoint y: 162, distance: 104.3
click at [349, 162] on div "用户名： Yogeshkumar123" at bounding box center [421, 164] width 144 height 18
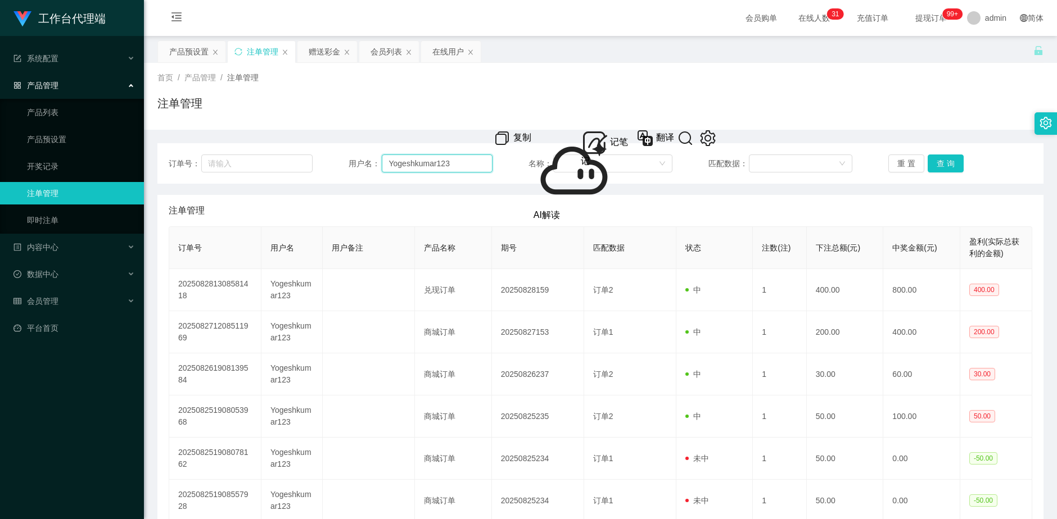
paste input "90380418"
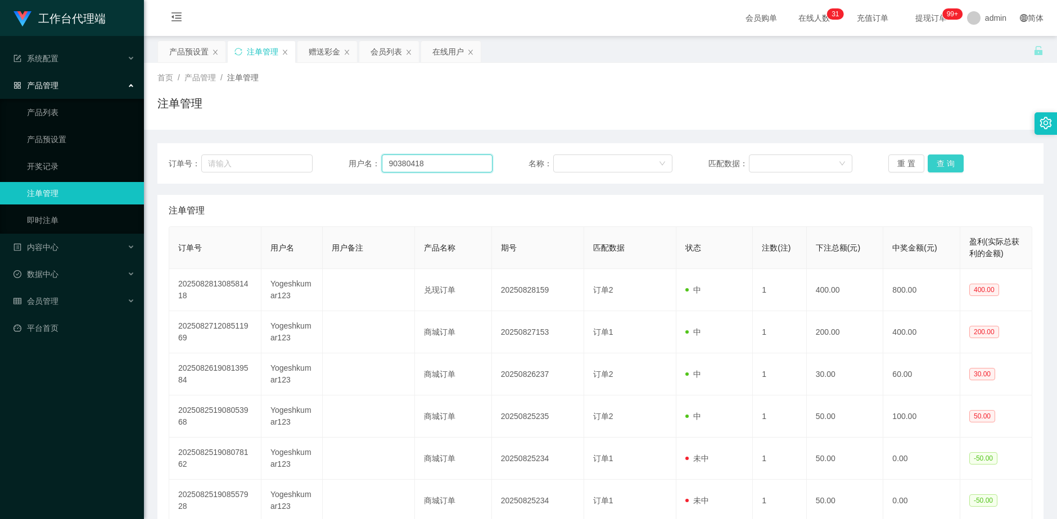
type input "90380418"
click at [811, 169] on button "查 询" at bounding box center [946, 164] width 36 height 18
click at [334, 55] on div "赠送彩金" at bounding box center [324, 51] width 31 height 21
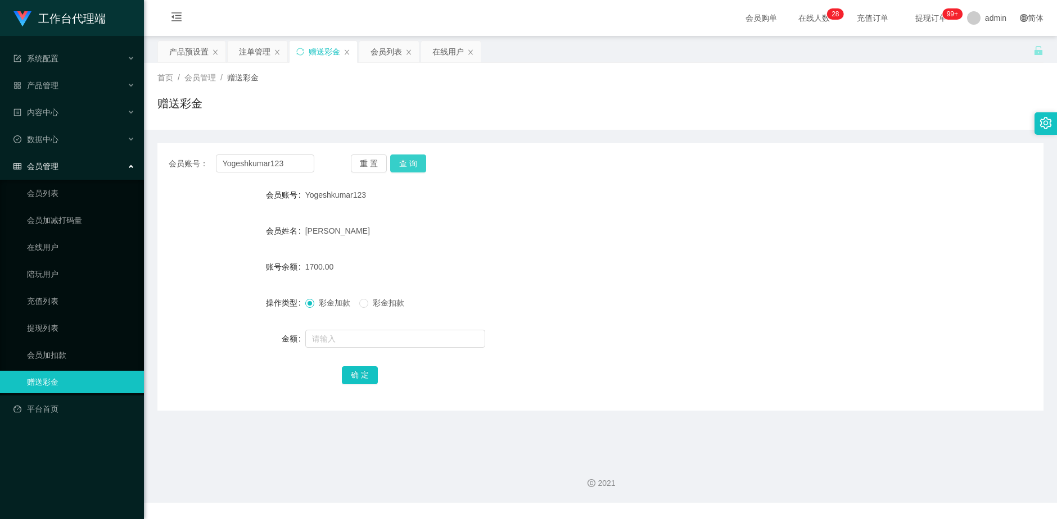
click at [406, 168] on button "查 询" at bounding box center [408, 164] width 36 height 18
drag, startPoint x: 406, startPoint y: 168, endPoint x: 508, endPoint y: 124, distance: 110.8
click at [406, 168] on button "查 询" at bounding box center [408, 164] width 36 height 18
